Goal: Browse casually: Explore the website without a specific task or goal

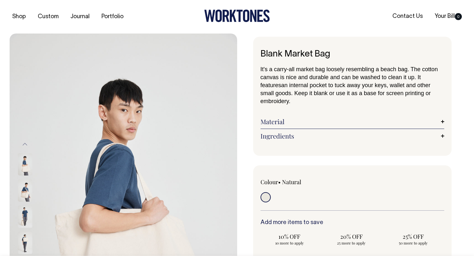
click at [241, 22] on link at bounding box center [237, 20] width 66 height 5
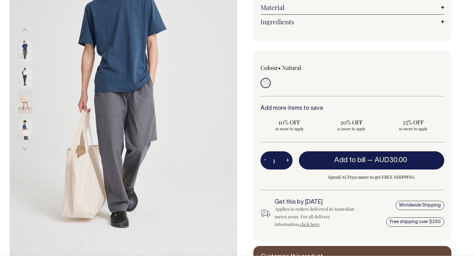
click at [26, 102] on img at bounding box center [25, 102] width 14 height 22
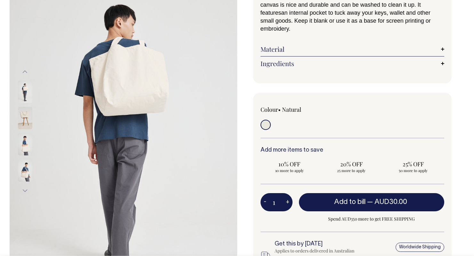
scroll to position [73, 0]
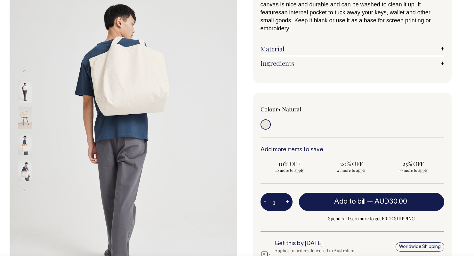
click at [24, 146] on img at bounding box center [25, 144] width 14 height 22
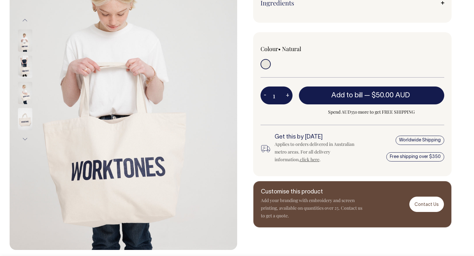
scroll to position [124, 0]
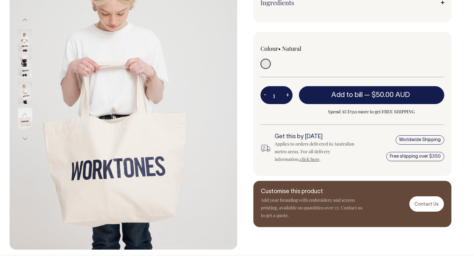
click at [24, 66] on img at bounding box center [25, 66] width 14 height 22
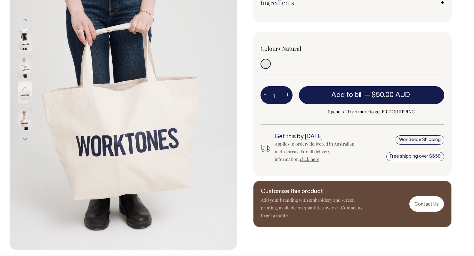
click at [24, 91] on img at bounding box center [25, 93] width 14 height 22
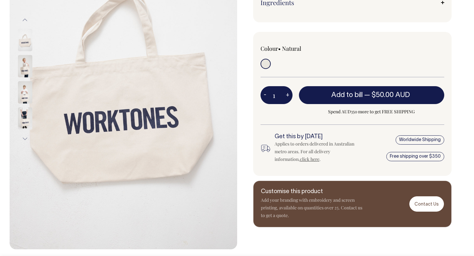
click at [24, 63] on img at bounding box center [25, 66] width 14 height 22
